Goal: Navigation & Orientation: Find specific page/section

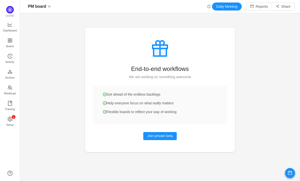
scroll to position [174, 269]
click at [12, 57] on icon "icon: history" at bounding box center [10, 56] width 5 height 5
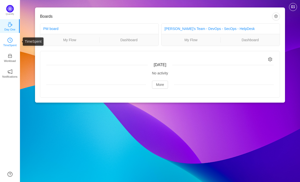
click at [8, 45] on p "TimeSpent" at bounding box center [10, 45] width 14 height 5
